Goal: Information Seeking & Learning: Understand process/instructions

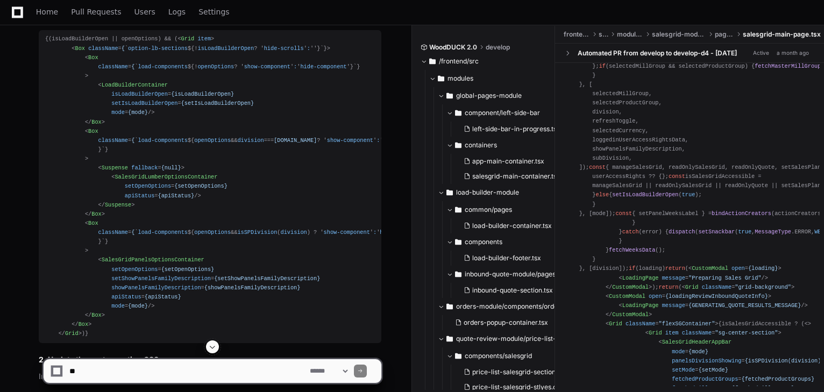
scroll to position [4154, 0]
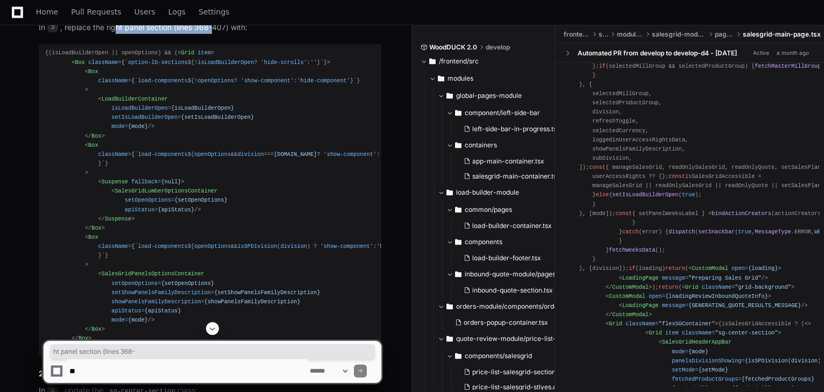
drag, startPoint x: 120, startPoint y: 76, endPoint x: 314, endPoint y: 209, distance: 234.6
click at [223, 34] on p "In 3 , replace the right panel section (lines 368-407) with:" at bounding box center [210, 28] width 343 height 12
click at [128, 34] on p "In 3 , replace the right panel section (lines 368-407) with:" at bounding box center [210, 28] width 343 height 12
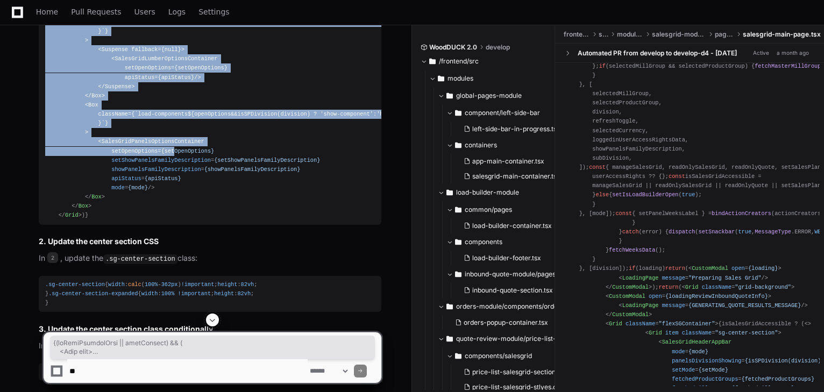
scroll to position [4369, 0]
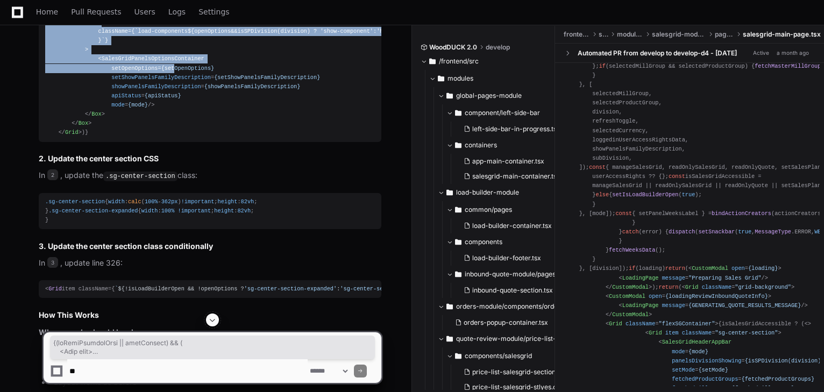
drag, startPoint x: 44, startPoint y: 103, endPoint x: 73, endPoint y: 265, distance: 165.1
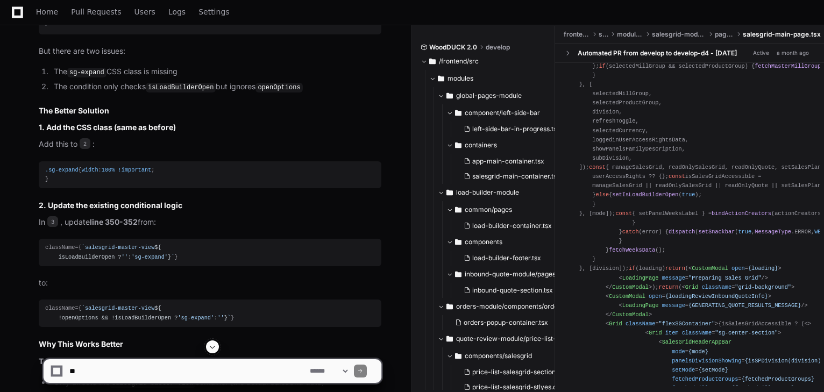
scroll to position [2862, 0]
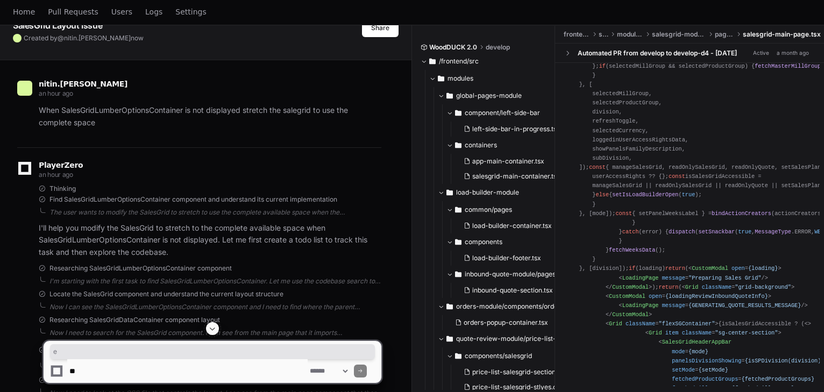
scroll to position [0, 0]
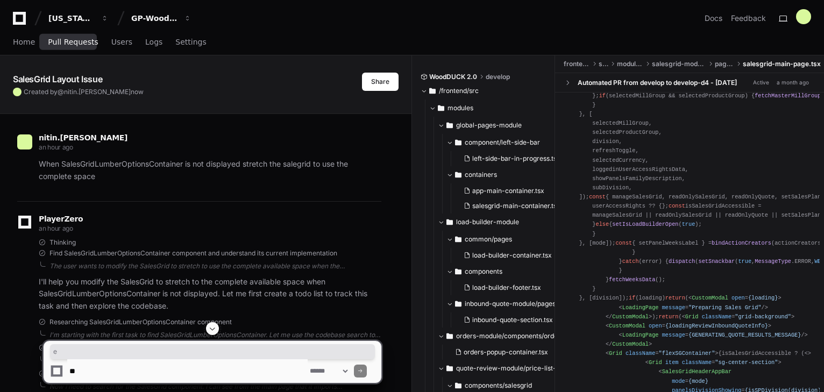
click at [72, 43] on span "Pull Requests" at bounding box center [73, 42] width 50 height 6
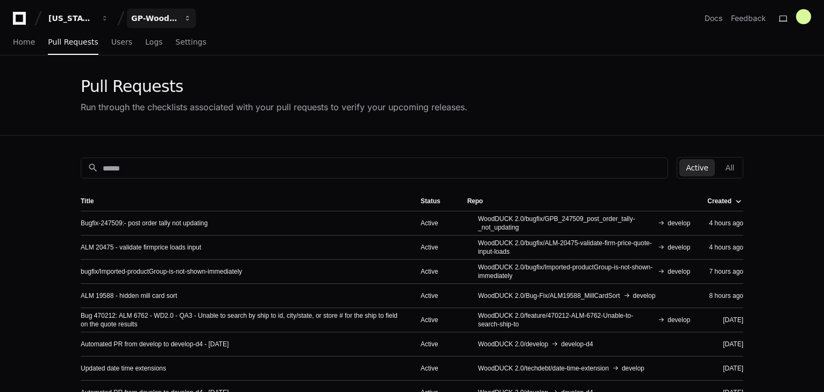
click at [161, 19] on div "GP-WoodDuck 2.0" at bounding box center [154, 18] width 46 height 11
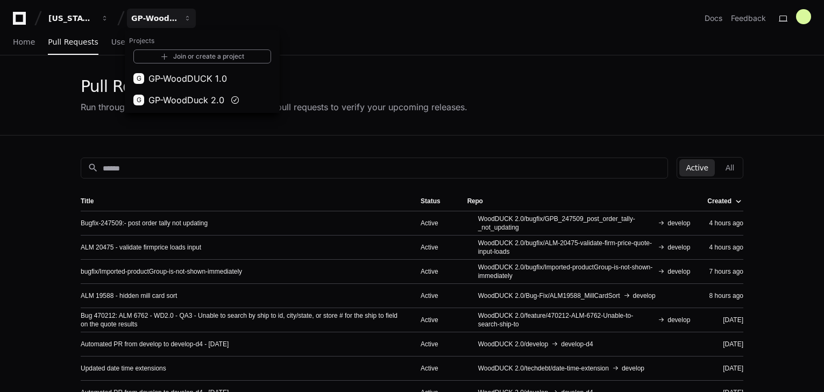
click at [56, 130] on div "Pull Requests Run through the checklists associated with your pull requests to …" at bounding box center [412, 95] width 824 height 80
